Goal: Information Seeking & Learning: Learn about a topic

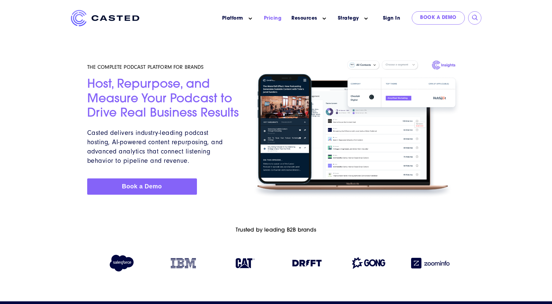
click at [273, 19] on link "Pricing" at bounding box center [273, 18] width 18 height 7
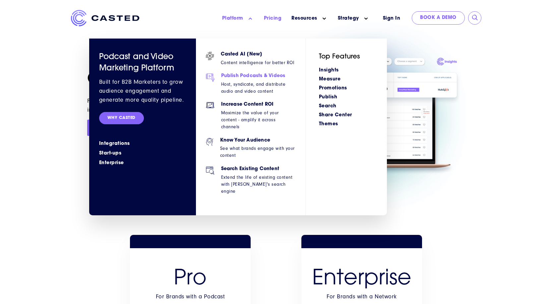
click at [237, 75] on h6 "Publish Podcasts & Videos" at bounding box center [258, 76] width 74 height 6
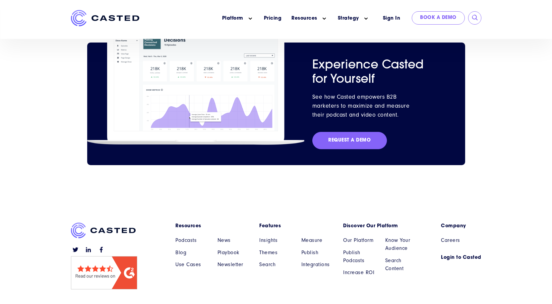
scroll to position [960, 0]
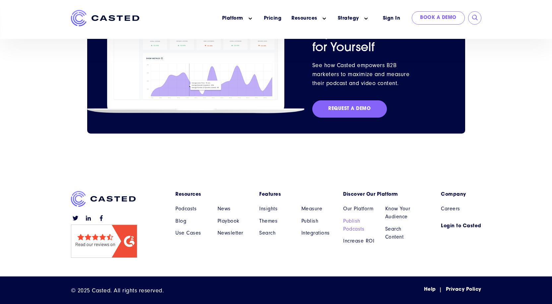
click at [357, 225] on link "Publish Podcasts" at bounding box center [359, 225] width 32 height 16
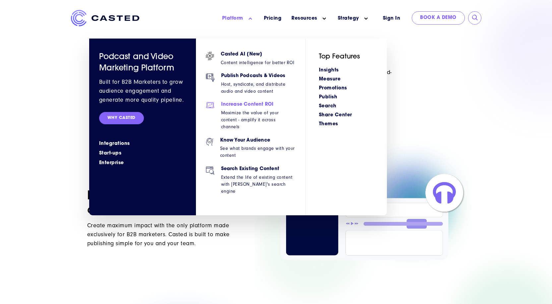
click at [234, 105] on h6 "Increase Content ROI" at bounding box center [258, 105] width 74 height 6
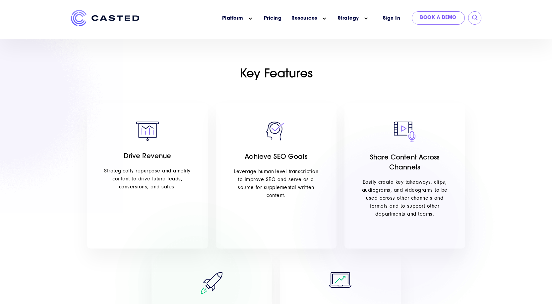
scroll to position [525, 0]
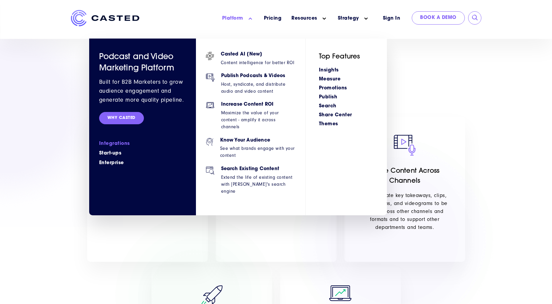
click at [114, 143] on link "Integrations" at bounding box center [142, 143] width 87 height 7
